Goal: Transaction & Acquisition: Subscribe to service/newsletter

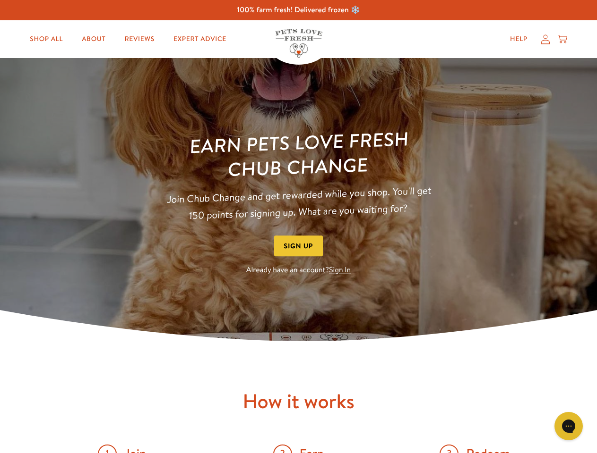
click at [298, 227] on div "Earn Pets Love Fresh Chub Change Join Chub Change and get rewarded while you sh…" at bounding box center [298, 203] width 302 height 147
click at [299, 246] on button "Sign Up" at bounding box center [298, 246] width 49 height 21
click at [568, 427] on icon "Gorgias live chat" at bounding box center [568, 426] width 9 height 9
